Goal: Navigation & Orientation: Find specific page/section

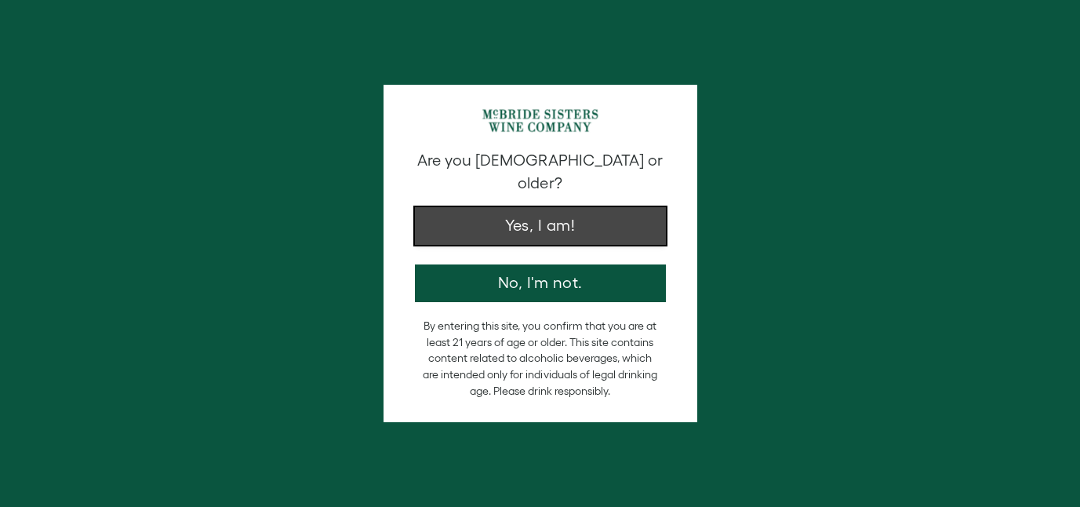
click at [465, 213] on button "Yes, I am!" at bounding box center [540, 226] width 251 height 38
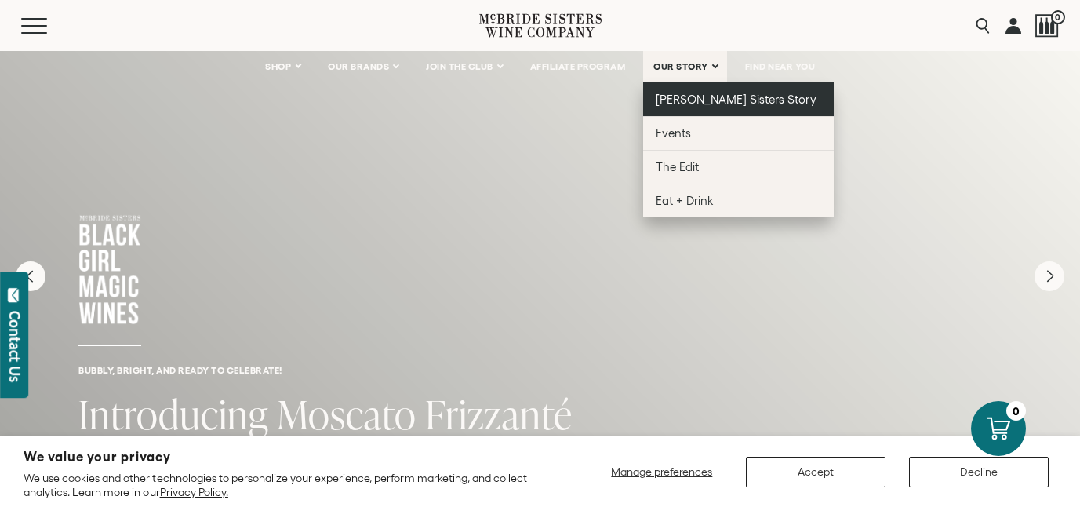
click at [704, 96] on span "[PERSON_NAME] Sisters Story" at bounding box center [736, 99] width 161 height 13
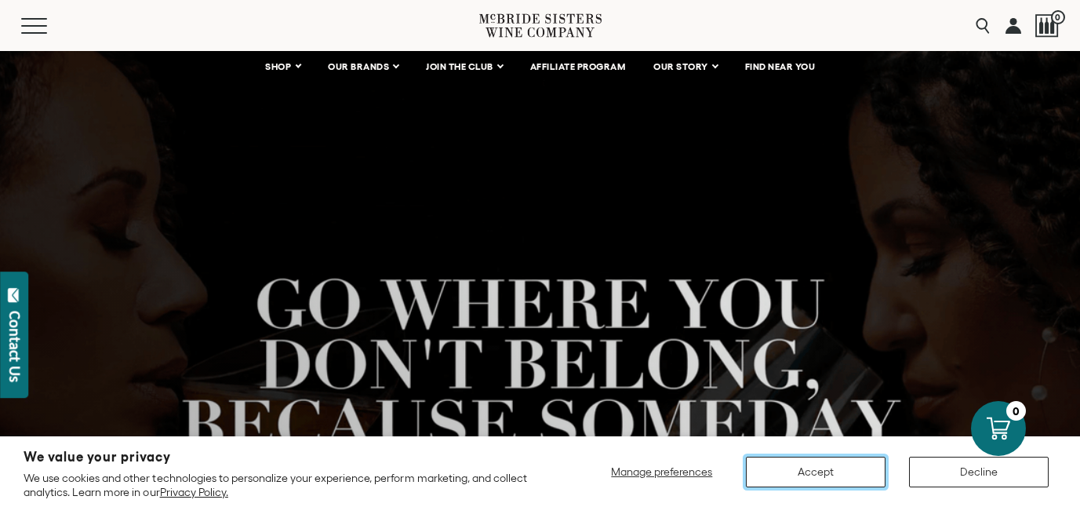
click at [819, 471] on button "Accept" at bounding box center [816, 472] width 140 height 31
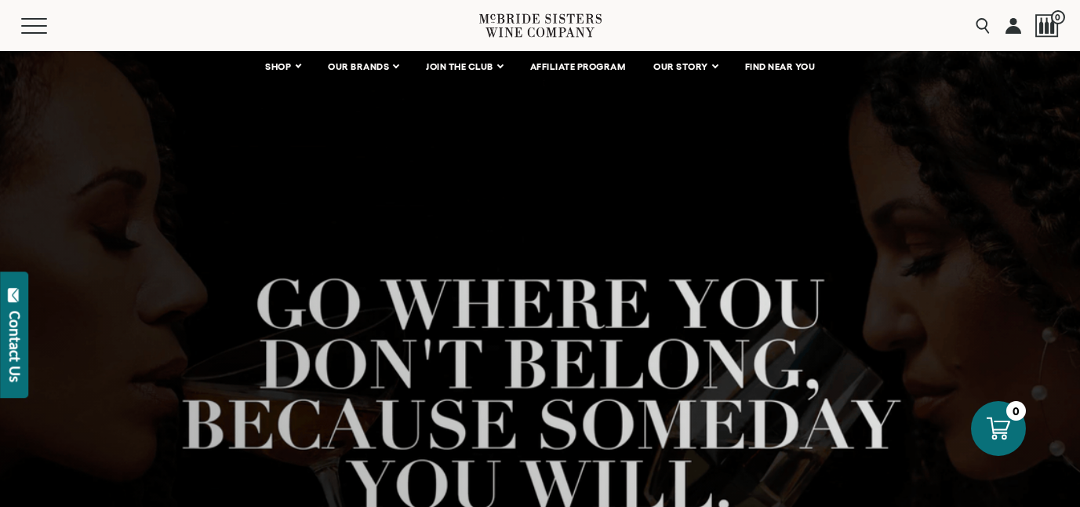
click at [548, 24] on icon at bounding box center [540, 25] width 122 height 45
